Goal: Transaction & Acquisition: Download file/media

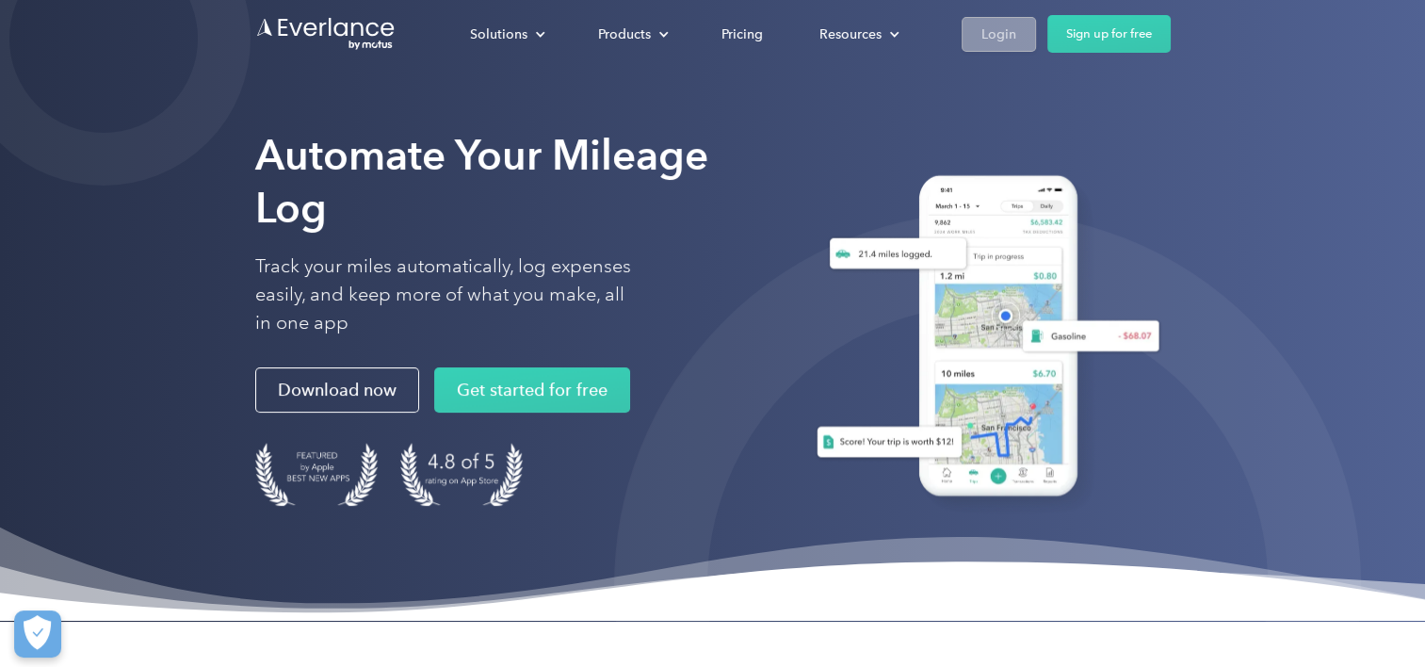
click at [999, 47] on link "Login" at bounding box center [999, 34] width 74 height 35
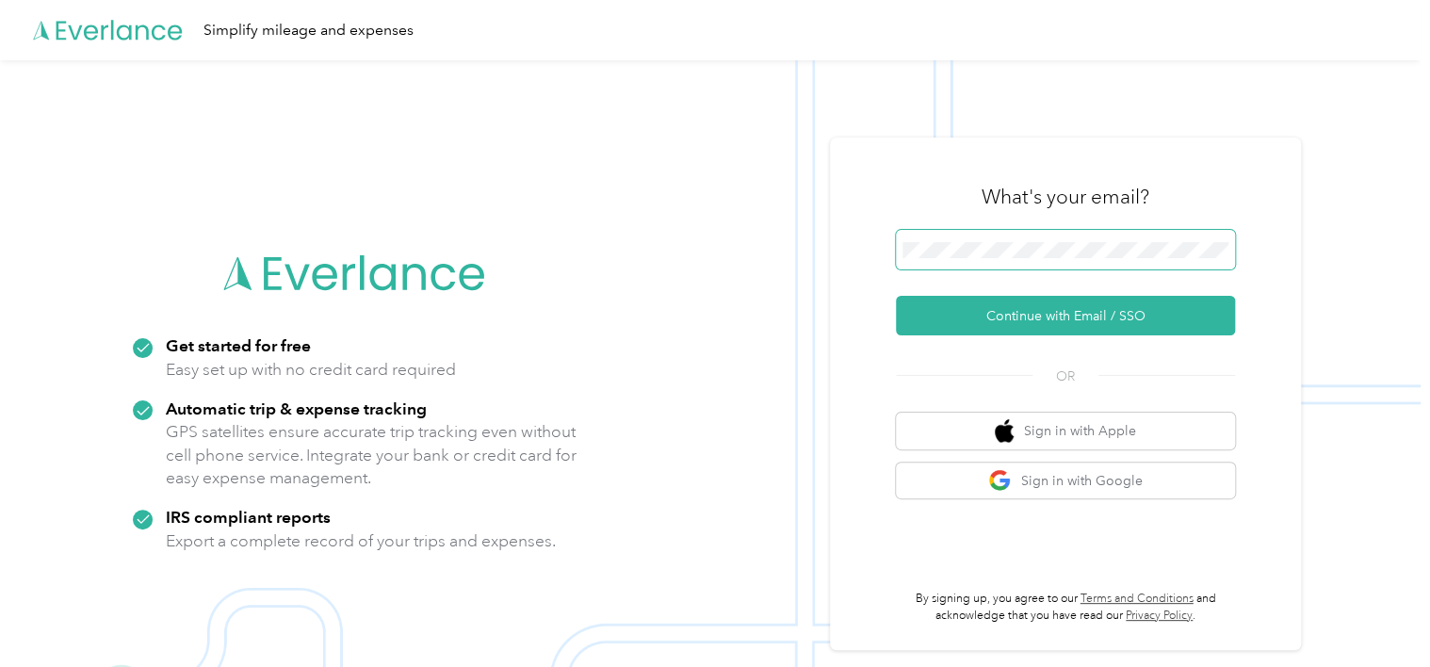
click at [1097, 262] on span at bounding box center [1065, 250] width 339 height 40
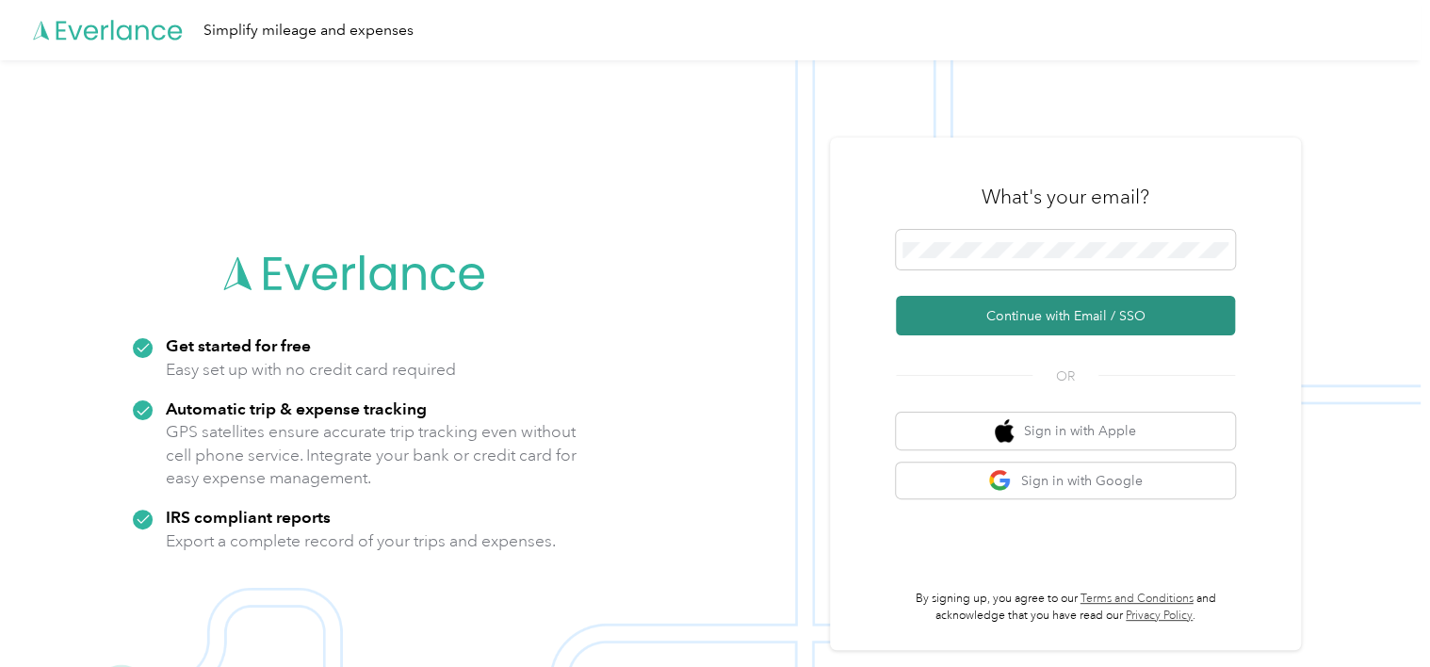
click at [1063, 325] on button "Continue with Email / SSO" at bounding box center [1065, 316] width 339 height 40
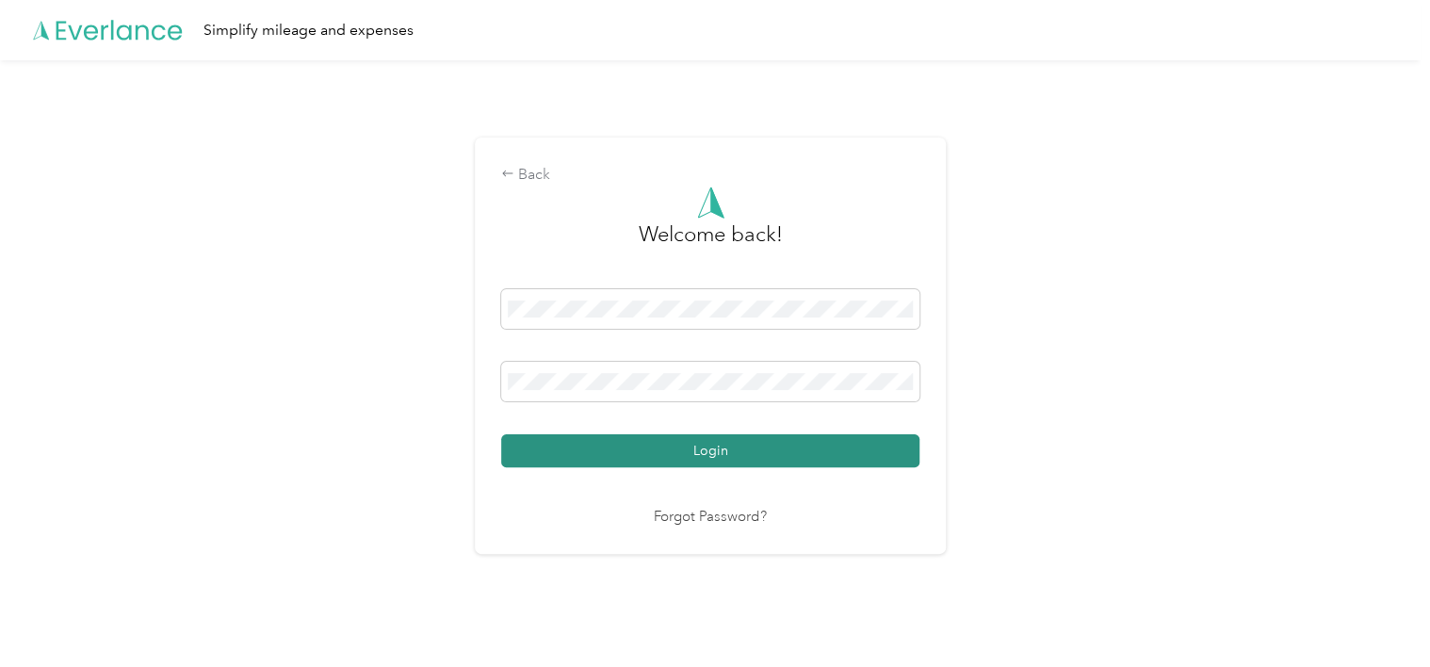
click at [625, 448] on button "Login" at bounding box center [710, 450] width 418 height 33
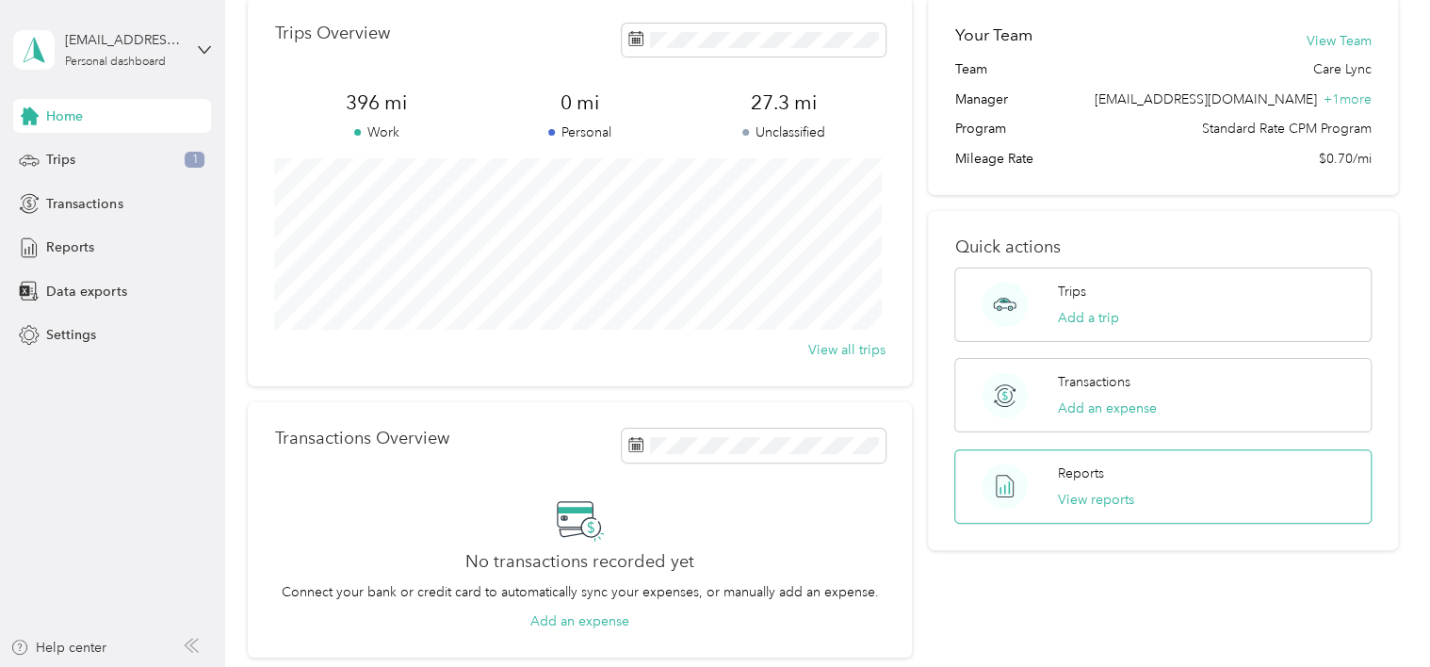
scroll to position [83, 0]
click at [1106, 495] on button "View reports" at bounding box center [1096, 503] width 76 height 20
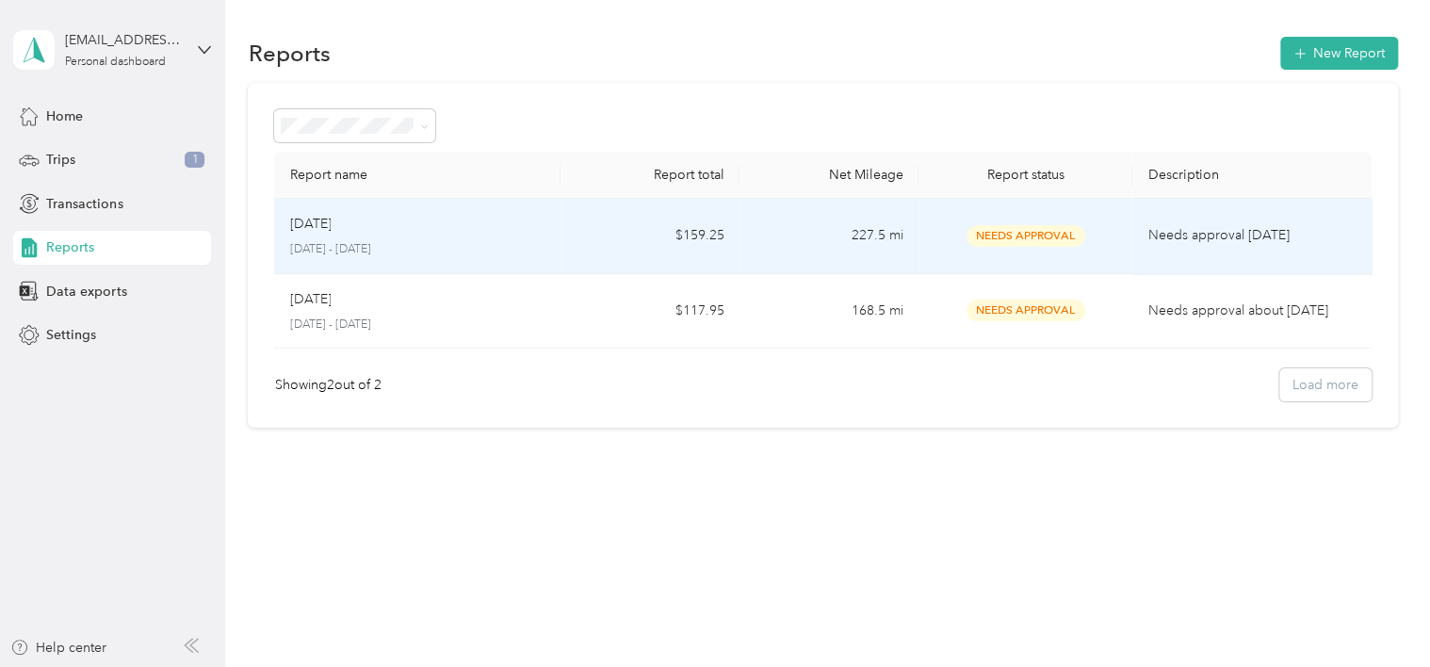
click at [780, 245] on td "227.5 mi" at bounding box center [828, 236] width 179 height 75
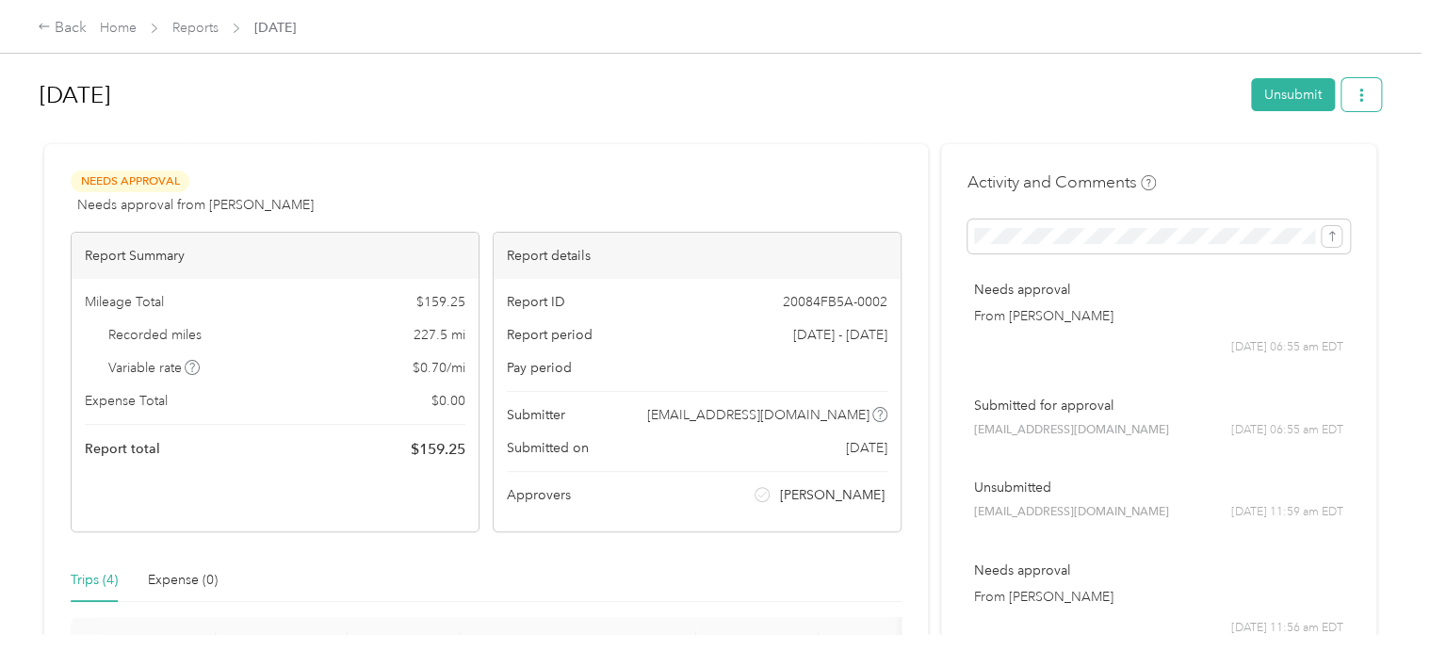
click at [1341, 87] on button "button" at bounding box center [1361, 94] width 40 height 33
click at [1313, 171] on span "Download" at bounding box center [1303, 164] width 62 height 20
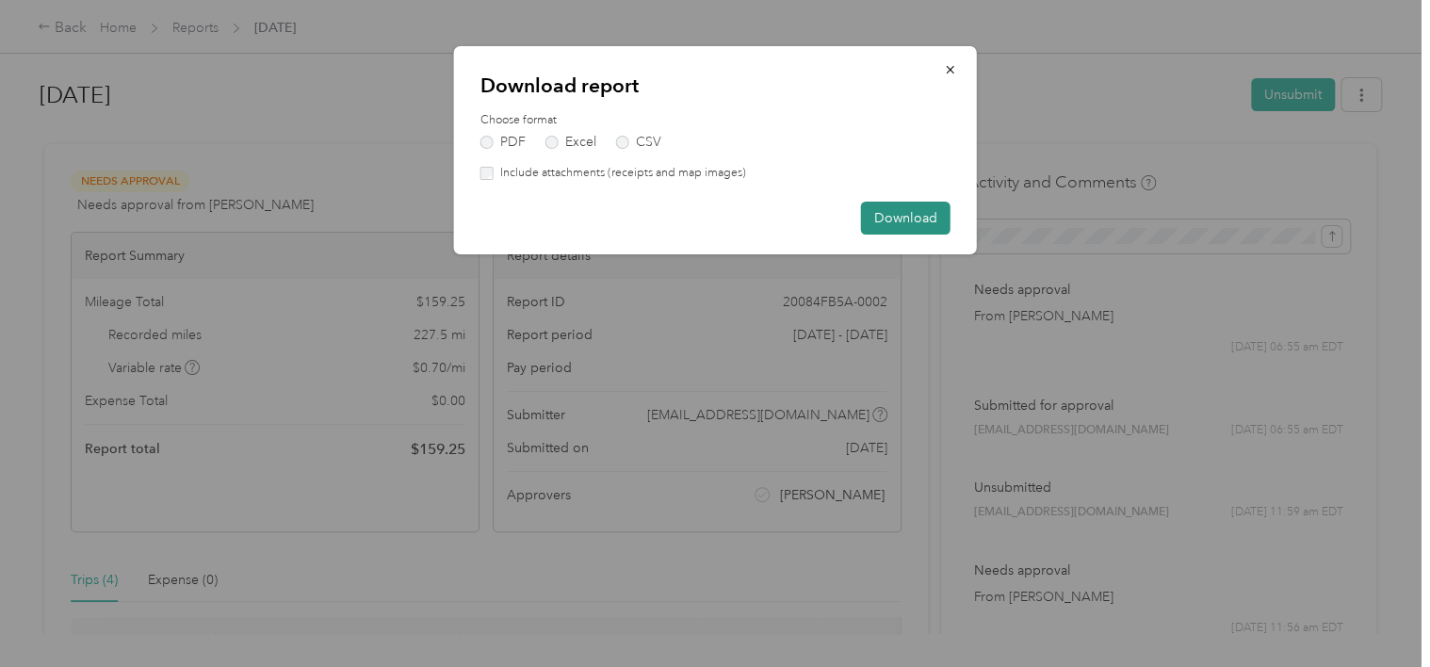
click at [872, 219] on button "Download" at bounding box center [905, 218] width 89 height 33
